Goal: Task Accomplishment & Management: Manage account settings

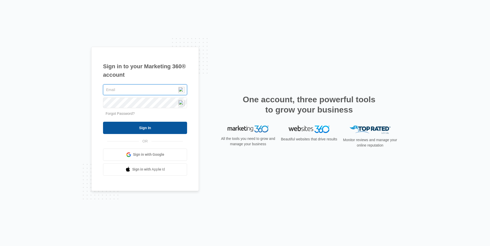
type input "[EMAIL_ADDRESS][DOMAIN_NAME]"
click at [143, 126] on input "Sign In" at bounding box center [145, 128] width 84 height 12
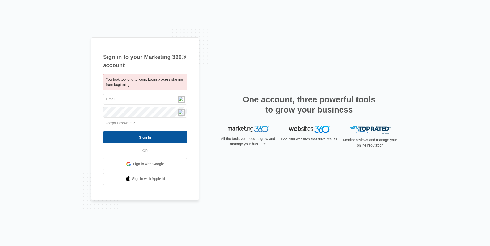
type input "[EMAIL_ADDRESS][DOMAIN_NAME]"
click at [147, 137] on input "Sign In" at bounding box center [145, 137] width 84 height 12
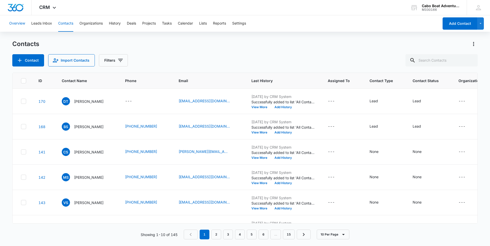
click at [20, 25] on button "Overview" at bounding box center [17, 23] width 16 height 16
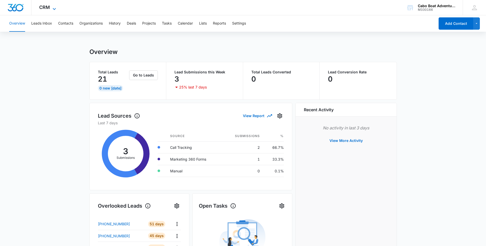
click at [41, 8] on span "CRM" at bounding box center [44, 7] width 11 height 5
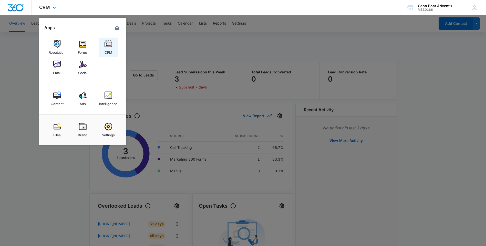
click at [110, 46] on img at bounding box center [108, 44] width 8 height 8
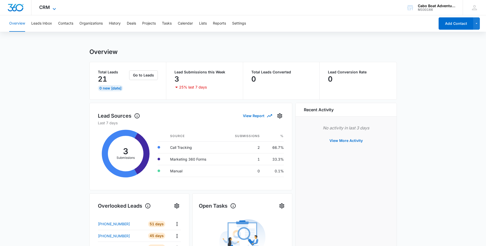
click at [44, 8] on span "CRM" at bounding box center [44, 7] width 11 height 5
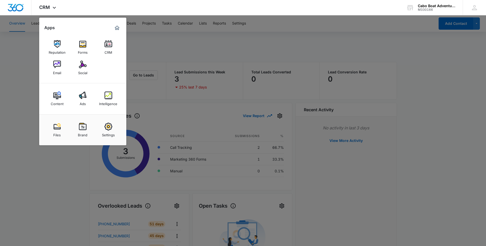
click at [85, 64] on img at bounding box center [83, 65] width 8 height 8
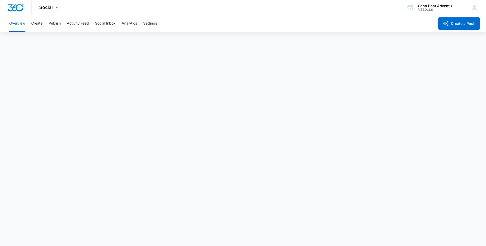
click at [46, 10] on div "Social Apps Reputation Forms CRM Email Social Content Ads Intelligence Files Br…" at bounding box center [49, 7] width 36 height 15
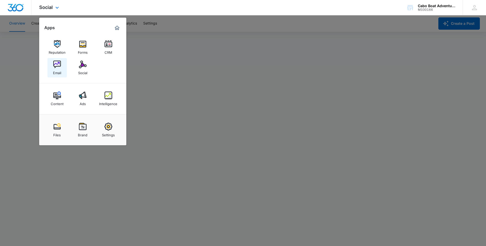
click at [55, 67] on img at bounding box center [57, 65] width 8 height 8
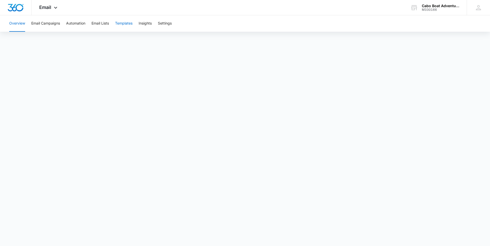
click at [125, 27] on button "Templates" at bounding box center [123, 23] width 17 height 16
